Goal: Navigation & Orientation: Find specific page/section

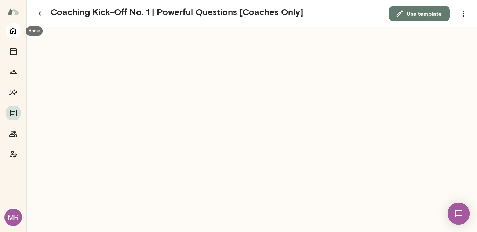
click at [13, 31] on icon "Home" at bounding box center [13, 31] width 6 height 7
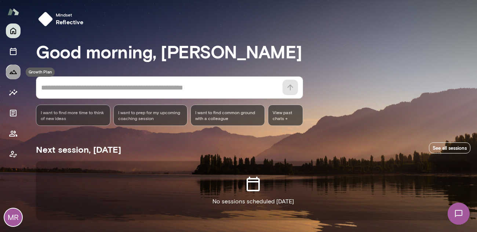
click at [16, 75] on icon "Growth Plan" at bounding box center [13, 71] width 9 height 9
